Goal: Information Seeking & Learning: Learn about a topic

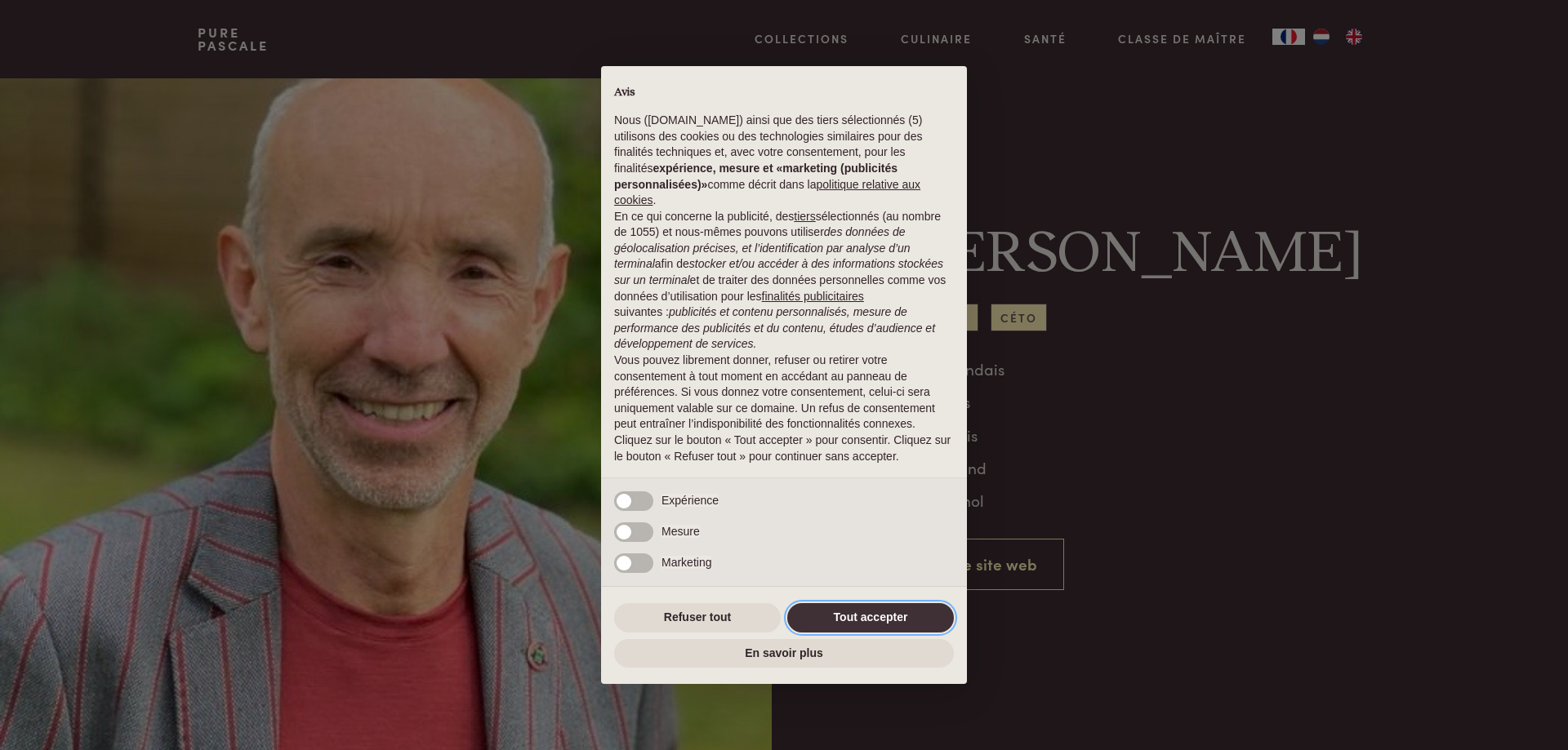
click at [900, 617] on button "Tout accepter" at bounding box center [870, 617] width 166 height 29
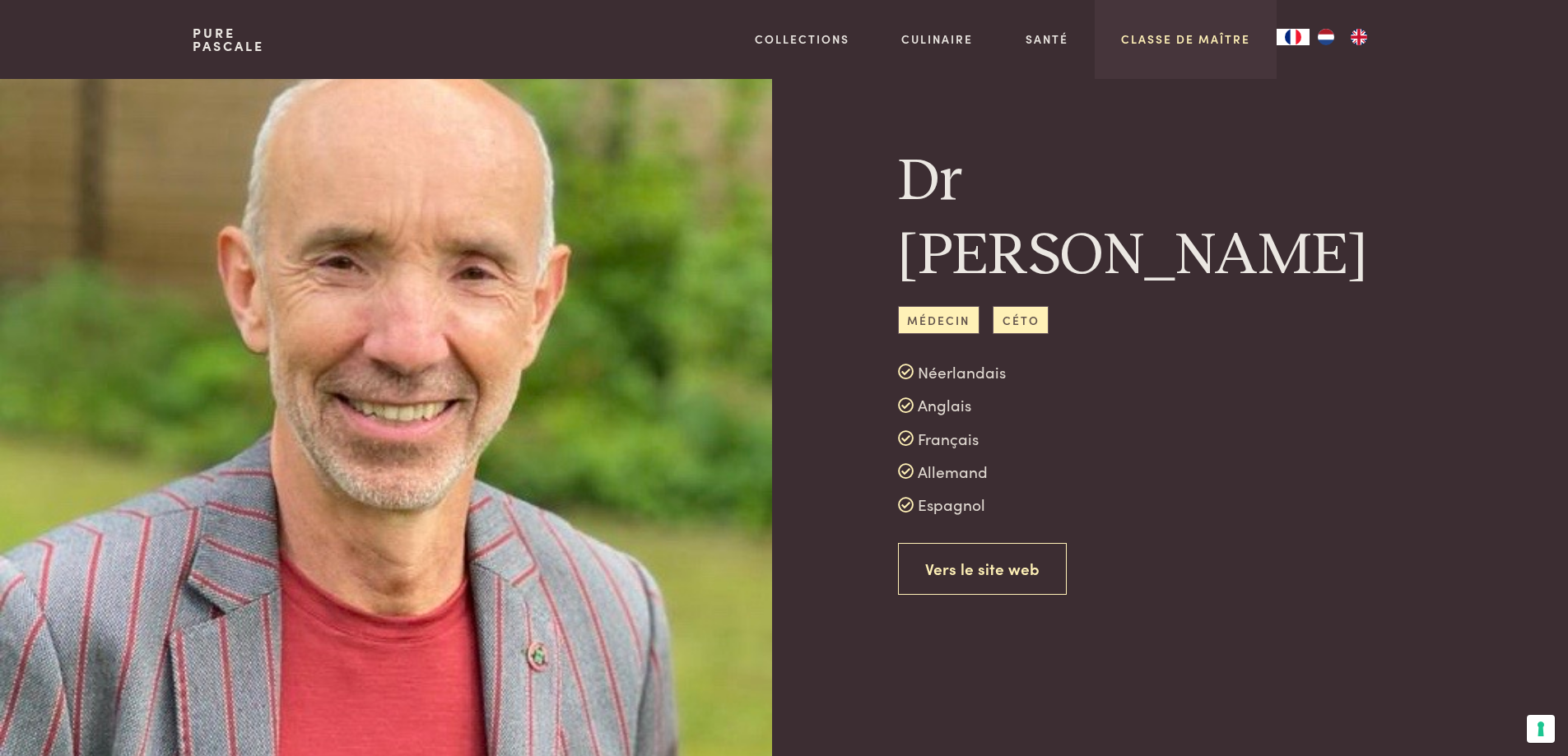
click at [1201, 31] on link "Classe de maître" at bounding box center [1186, 39] width 129 height 17
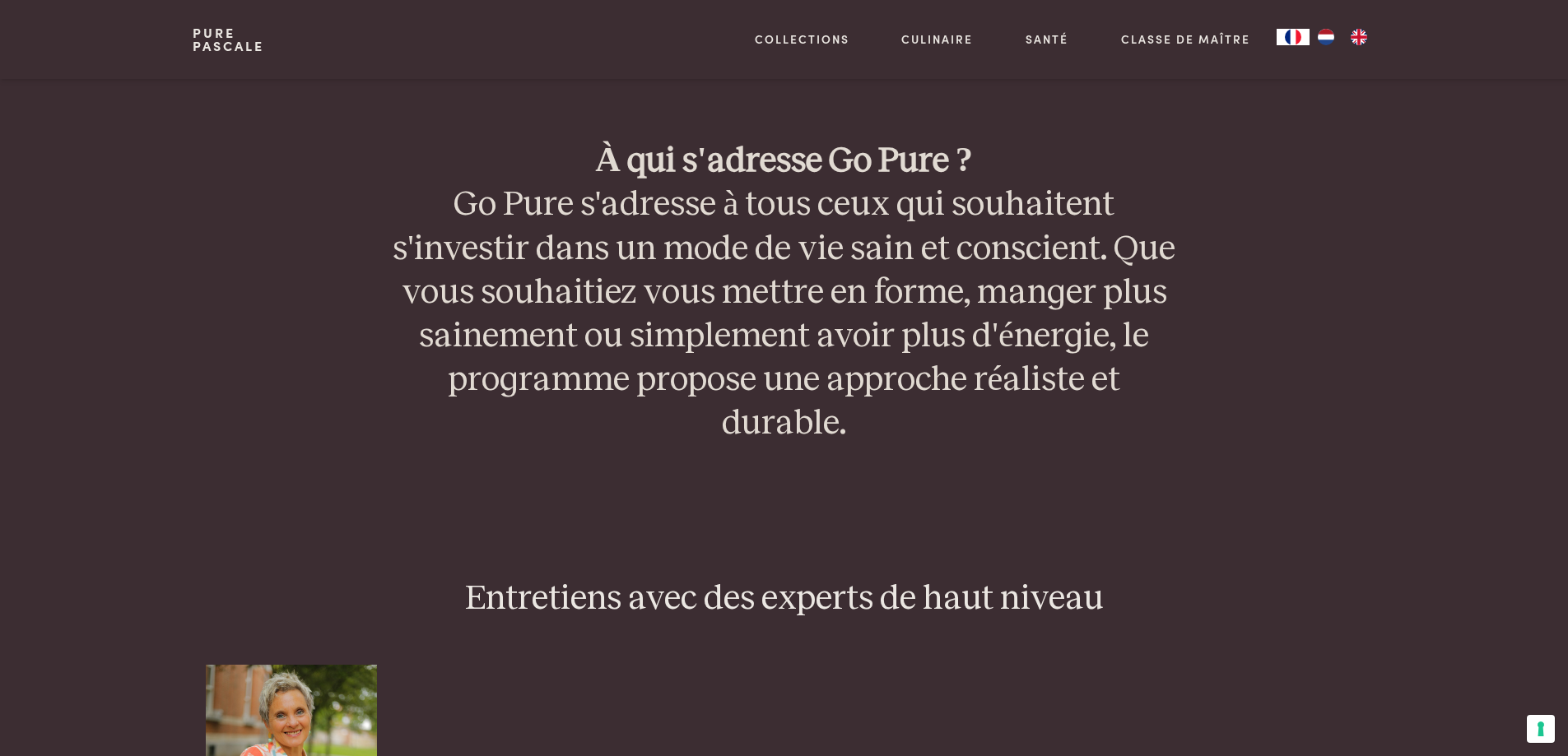
scroll to position [4132, 0]
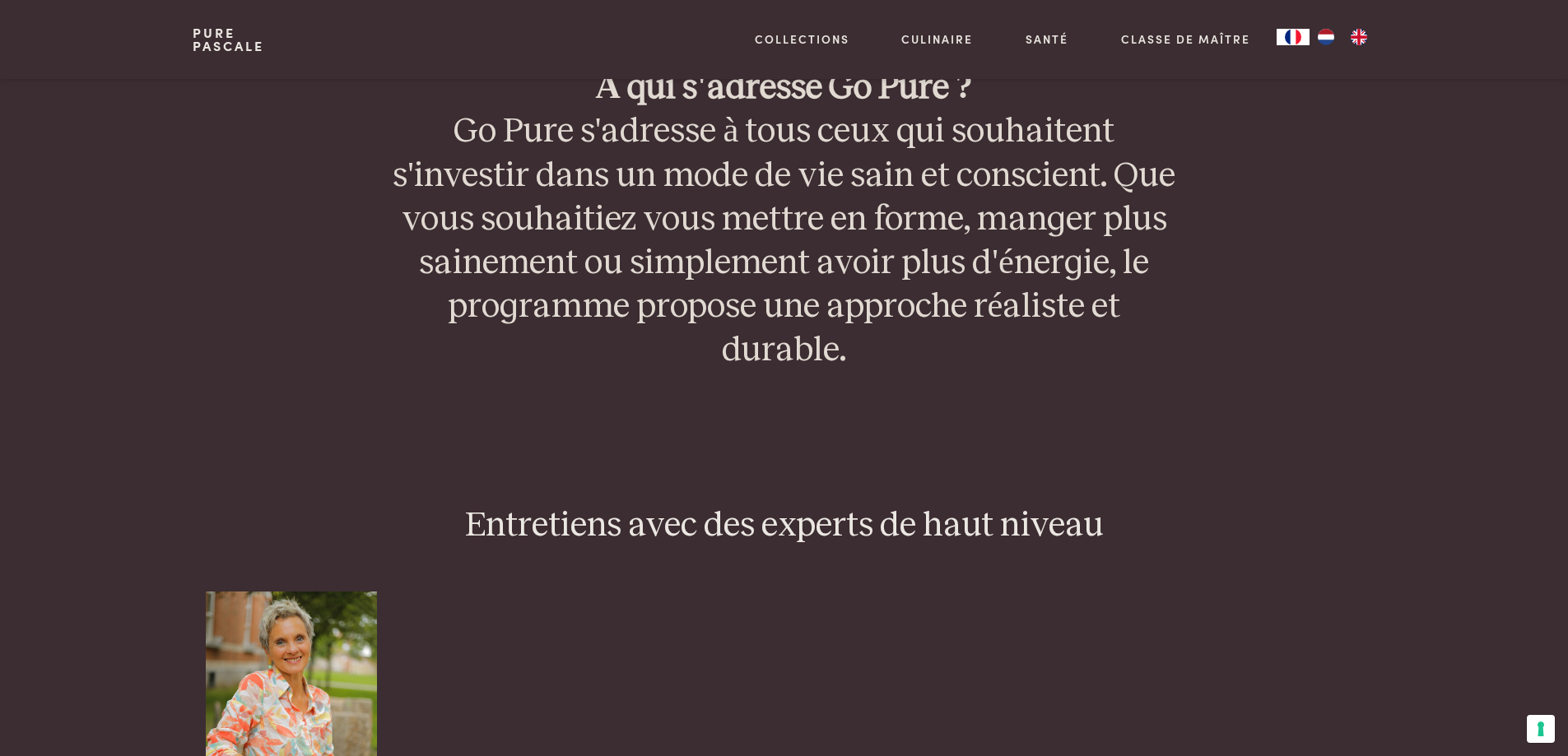
drag, startPoint x: 1580, startPoint y: 21, endPoint x: 1574, endPoint y: 503, distance: 482.0
